Goal: Find specific page/section: Find specific page/section

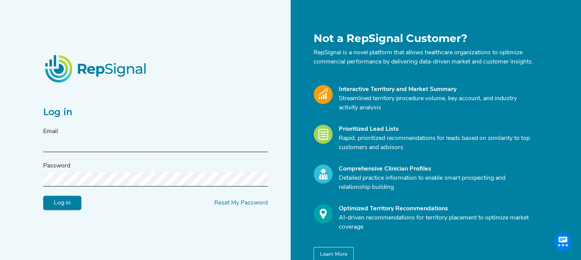
click at [235, 146] on input "text" at bounding box center [155, 145] width 225 height 14
type input "[EMAIL_ADDRESS][DOMAIN_NAME]"
click at [43, 196] on input "Log in" at bounding box center [62, 203] width 38 height 15
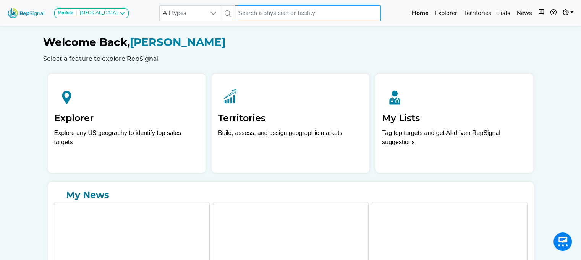
click at [285, 14] on input "text" at bounding box center [308, 13] width 146 height 16
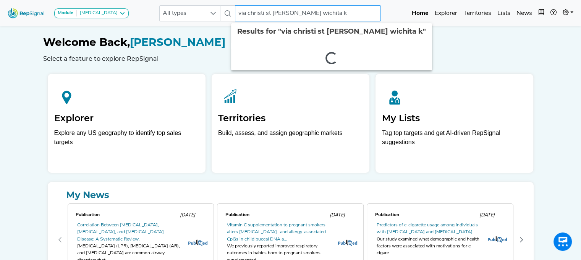
type input "via christi [GEOGRAPHIC_DATA][PERSON_NAME] wichita [GEOGRAPHIC_DATA]"
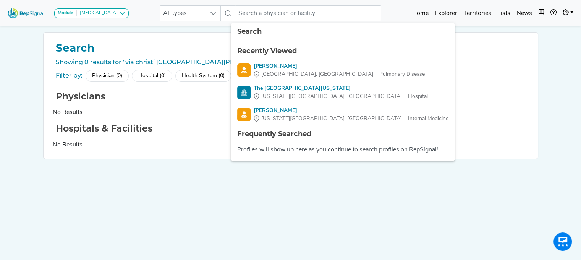
click at [368, 160] on ul "Recently Viewed [PERSON_NAME][GEOGRAPHIC_DATA], [GEOGRAPHIC_DATA] Pulmonary Dis…" at bounding box center [343, 100] width 224 height 121
click at [190, 17] on span "All types" at bounding box center [183, 13] width 46 height 15
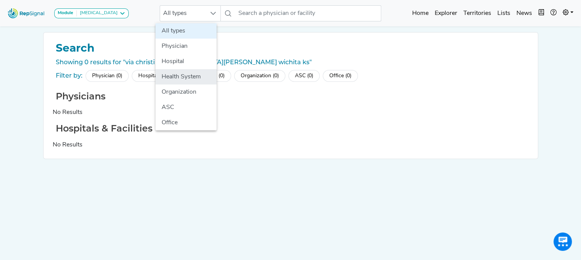
click at [176, 78] on li "Health System" at bounding box center [186, 76] width 61 height 15
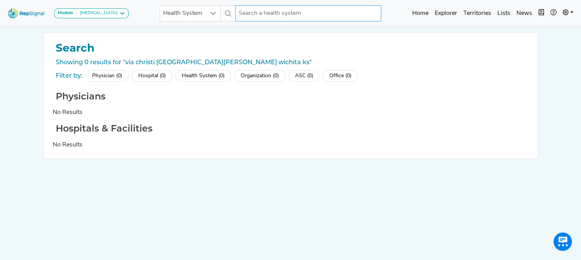
click at [255, 19] on input "text" at bounding box center [308, 13] width 146 height 16
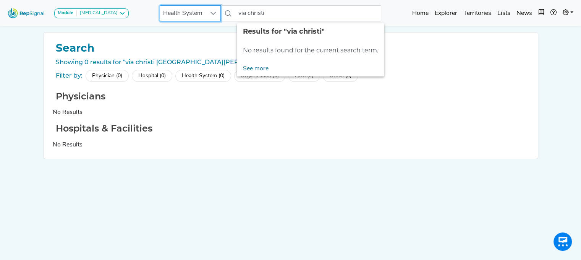
click at [200, 17] on span "Health System" at bounding box center [183, 13] width 46 height 15
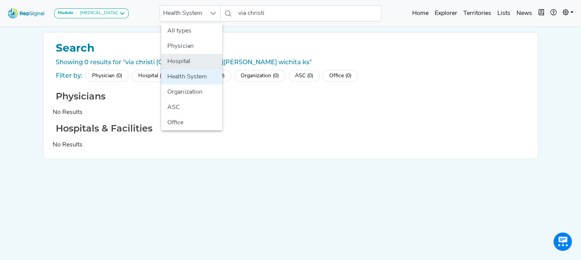
click at [179, 63] on li "Hospital" at bounding box center [191, 61] width 61 height 15
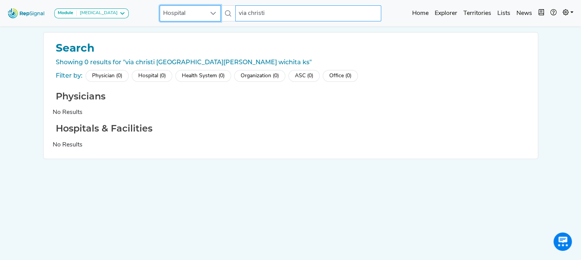
click at [263, 15] on input "via christi" at bounding box center [308, 13] width 146 height 16
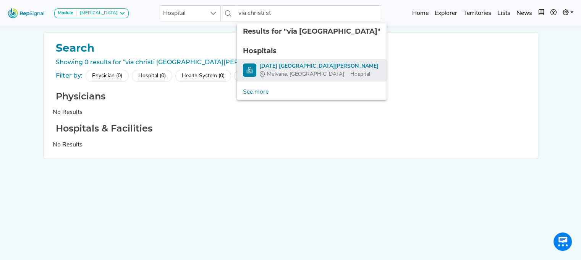
click at [289, 64] on div "[DATE] [GEOGRAPHIC_DATA][PERSON_NAME]" at bounding box center [319, 66] width 119 height 8
type input "[DATE] [GEOGRAPHIC_DATA][PERSON_NAME]"
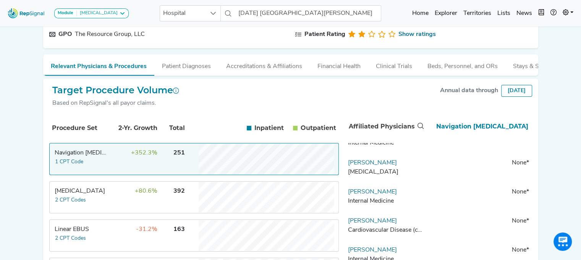
scroll to position [459, 0]
